Goal: Task Accomplishment & Management: Use online tool/utility

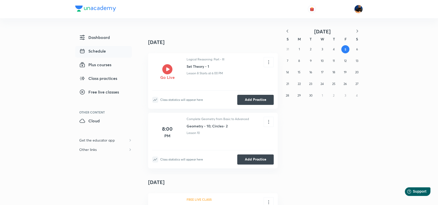
click at [165, 74] on h5 "Go Live" at bounding box center [167, 77] width 14 height 6
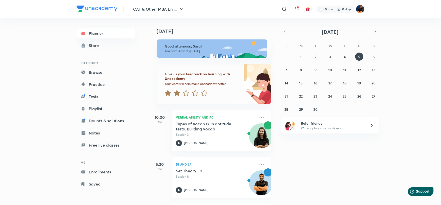
scroll to position [48, 0]
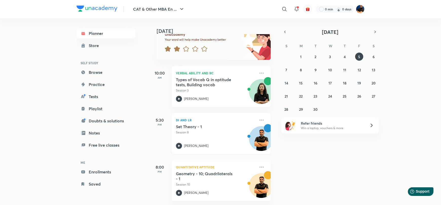
click at [216, 130] on p "Session 8" at bounding box center [216, 132] width 80 height 5
